Goal: Information Seeking & Learning: Learn about a topic

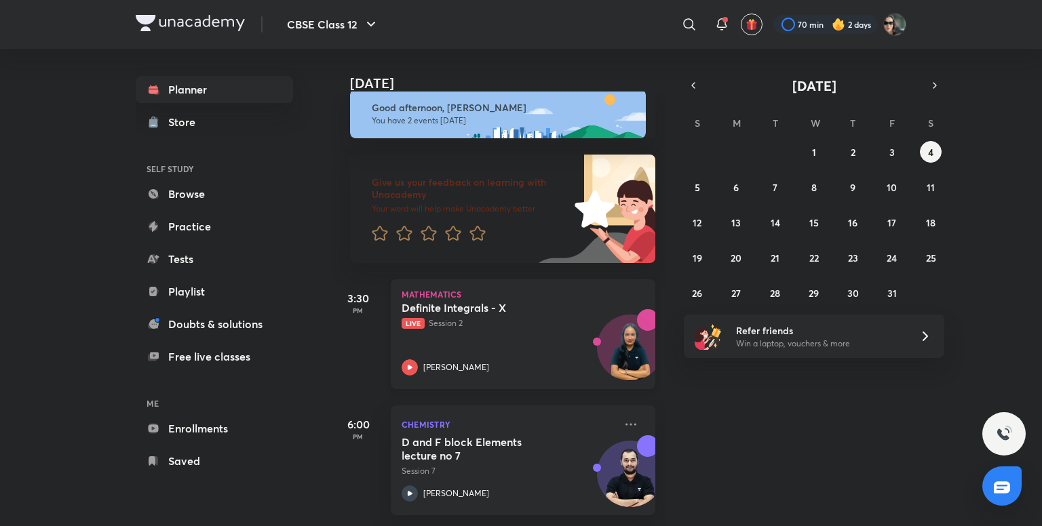
click at [507, 318] on p "Live Session 2" at bounding box center [508, 324] width 213 height 12
